Goal: Transaction & Acquisition: Purchase product/service

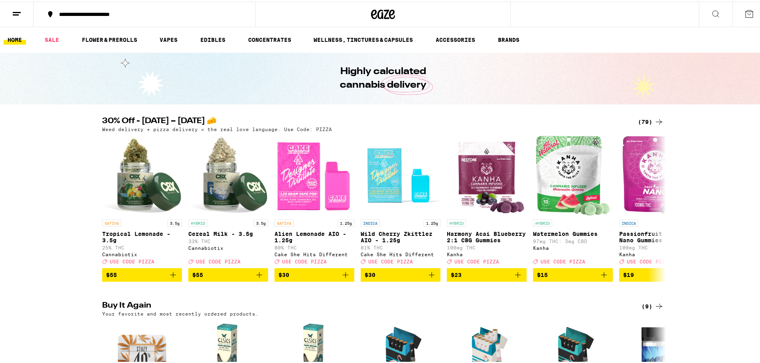
click at [654, 119] on icon at bounding box center [659, 121] width 10 height 10
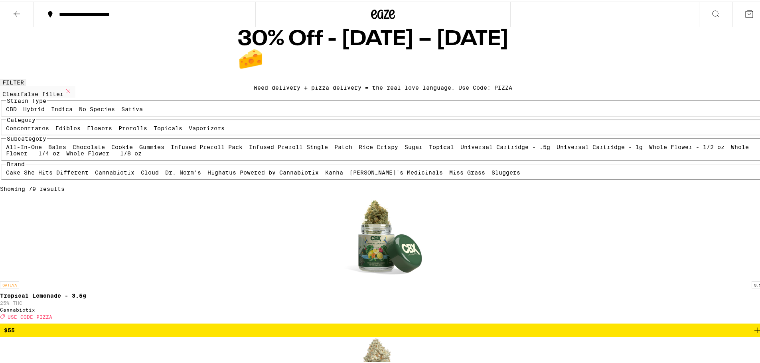
click at [147, 130] on label "Prerolls" at bounding box center [132, 127] width 29 height 6
click at [120, 125] on input "Prerolls" at bounding box center [120, 125] width 0 height 0
checkbox input "true"
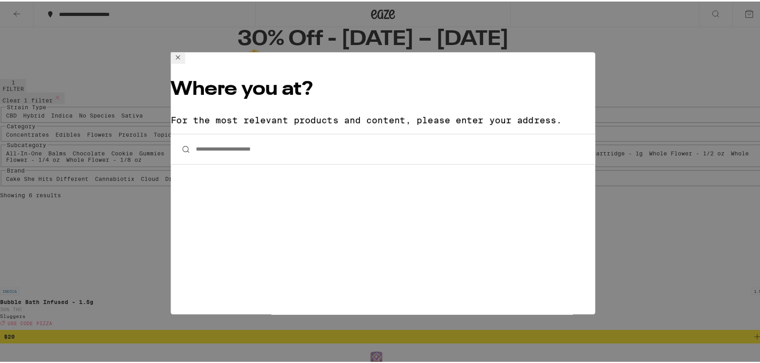
click at [260, 132] on input "**********" at bounding box center [383, 147] width 424 height 31
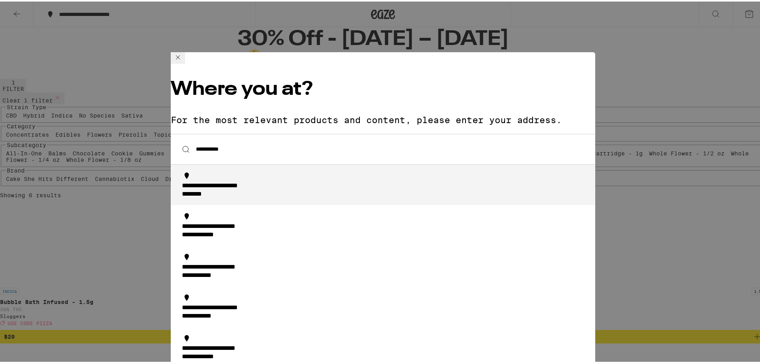
click at [255, 181] on div "**********" at bounding box center [229, 185] width 95 height 8
type input "**********"
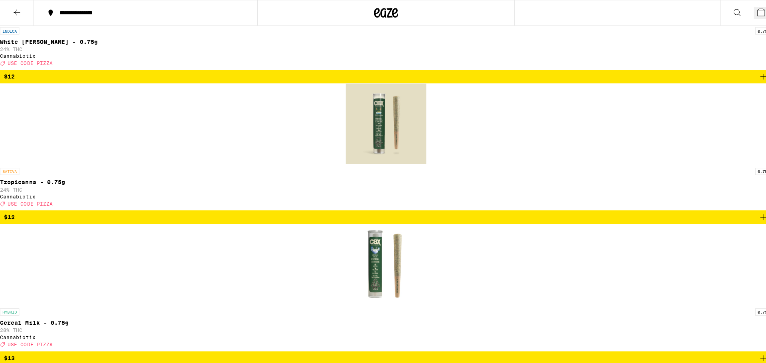
scroll to position [359, 0]
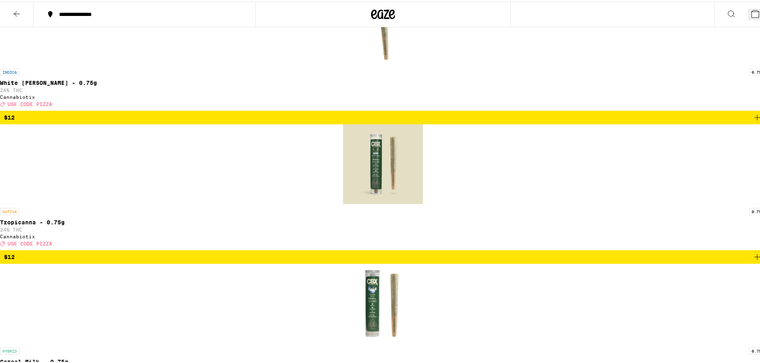
click at [749, 10] on button "3" at bounding box center [757, 13] width 18 height 12
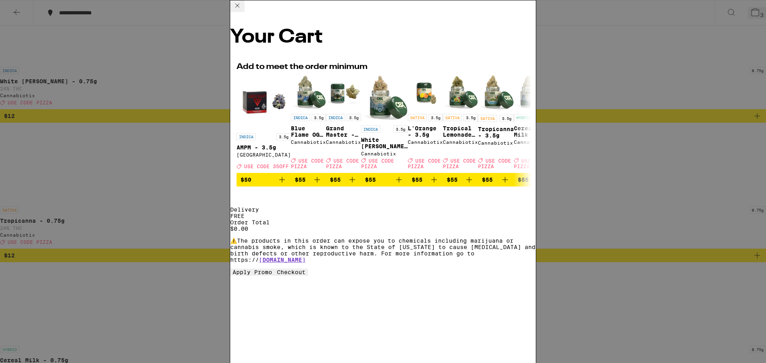
click at [242, 10] on icon at bounding box center [238, 6] width 10 height 10
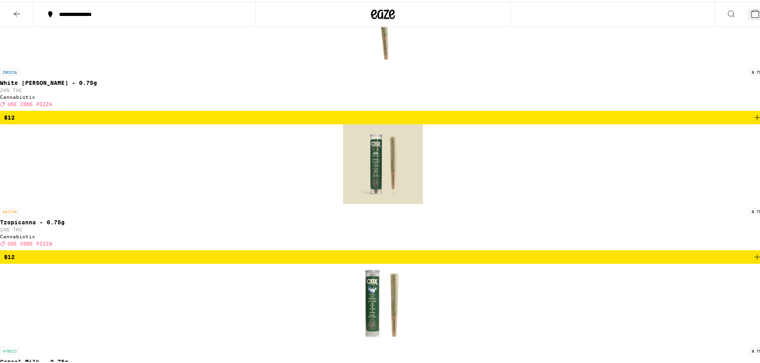
click at [760, 12] on span "4" at bounding box center [762, 15] width 4 height 6
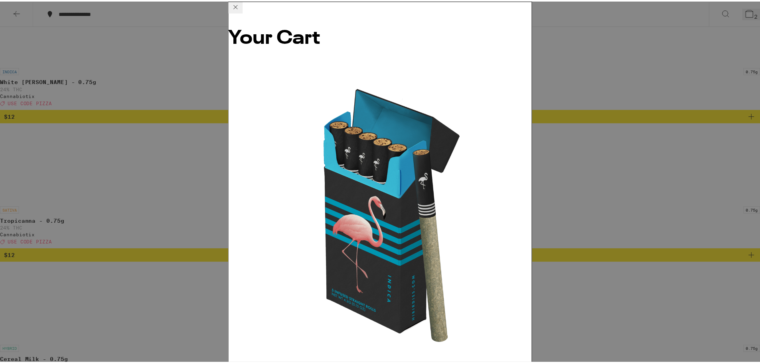
scroll to position [385, 0]
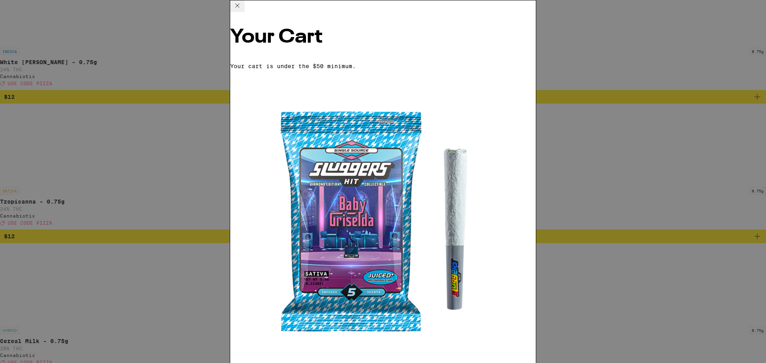
click at [242, 10] on icon at bounding box center [238, 6] width 10 height 10
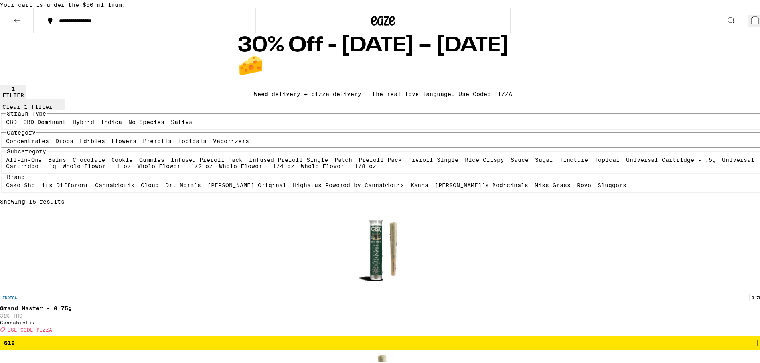
click at [149, 143] on label "Prerolls" at bounding box center [157, 139] width 29 height 6
click at [145, 138] on input "Prerolls" at bounding box center [144, 138] width 0 height 0
checkbox input "false"
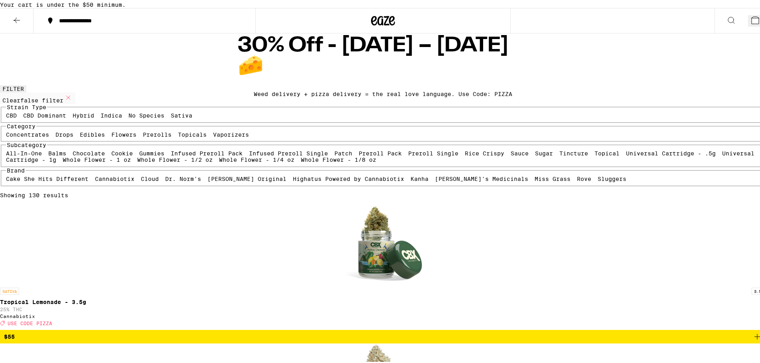
click at [120, 136] on label "Flowers" at bounding box center [123, 133] width 25 height 6
click at [113, 132] on input "Flowers" at bounding box center [113, 131] width 0 height 0
checkbox input "true"
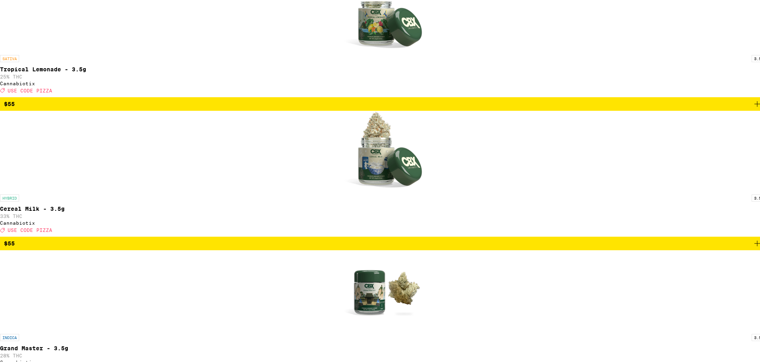
scroll to position [80, 0]
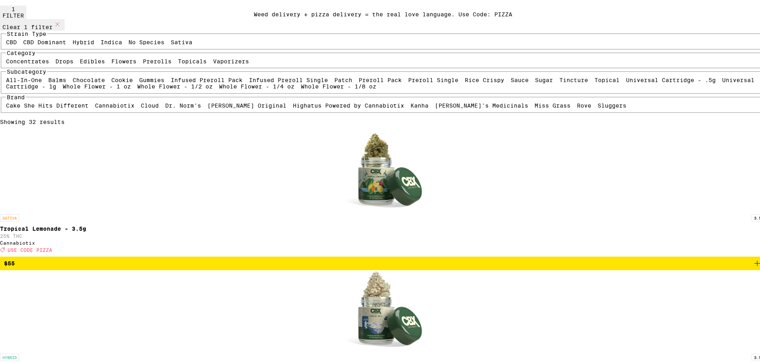
click at [120, 44] on label "Indica" at bounding box center [112, 40] width 22 height 6
click at [103, 39] on input "Indica" at bounding box center [102, 39] width 0 height 0
checkbox input "true"
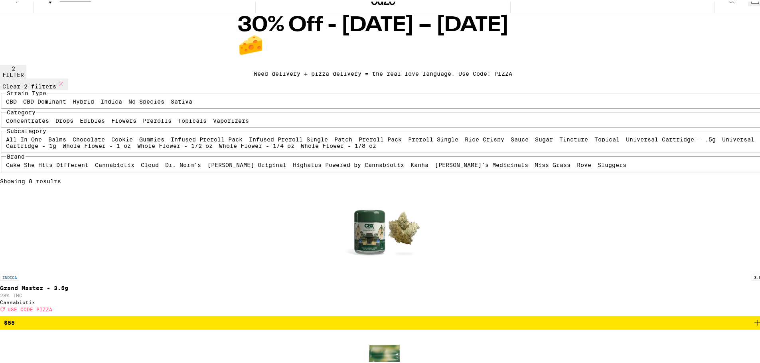
scroll to position [40, 0]
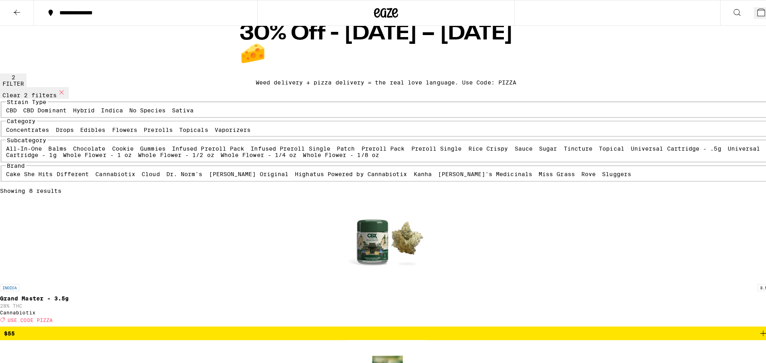
scroll to position [0, 0]
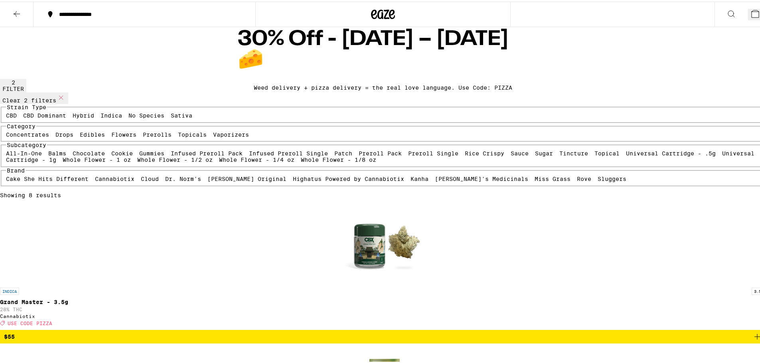
click at [750, 14] on button "2" at bounding box center [757, 13] width 18 height 12
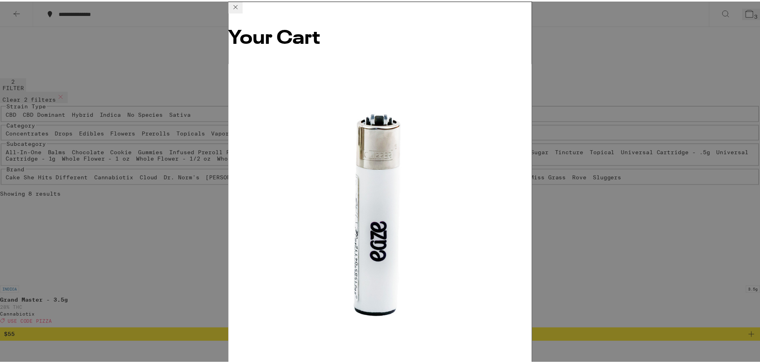
scroll to position [37, 0]
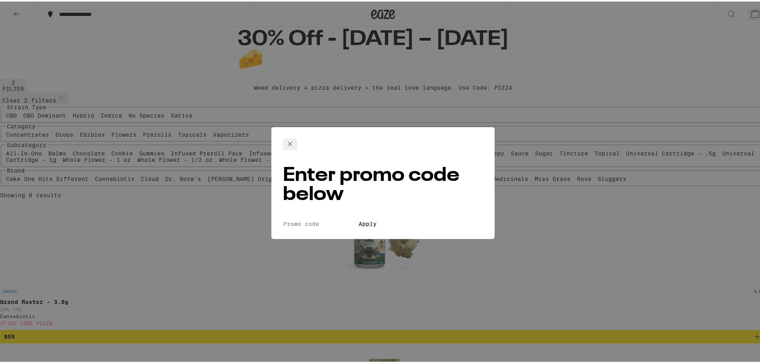
drag, startPoint x: 314, startPoint y: 183, endPoint x: 312, endPoint y: 164, distance: 19.2
click at [313, 219] on form "Promo Code Apply" at bounding box center [383, 223] width 200 height 8
click at [312, 164] on div "Enter promo code below Promo Code Apply" at bounding box center [382, 182] width 223 height 112
click at [311, 219] on input "Promo Code" at bounding box center [319, 222] width 73 height 7
type input "Pizza"
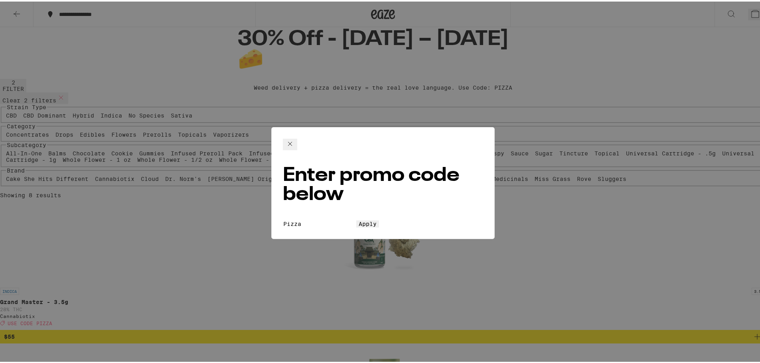
drag, startPoint x: 326, startPoint y: 195, endPoint x: 321, endPoint y: 207, distance: 13.3
click at [326, 219] on form "Promo Code Pizza Apply" at bounding box center [383, 223] width 200 height 8
click at [359, 219] on span "Apply" at bounding box center [368, 222] width 18 height 6
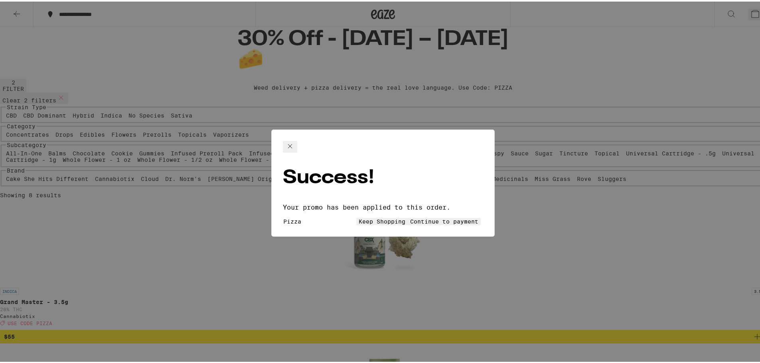
click at [424, 217] on span "Continue to payment" at bounding box center [444, 220] width 68 height 6
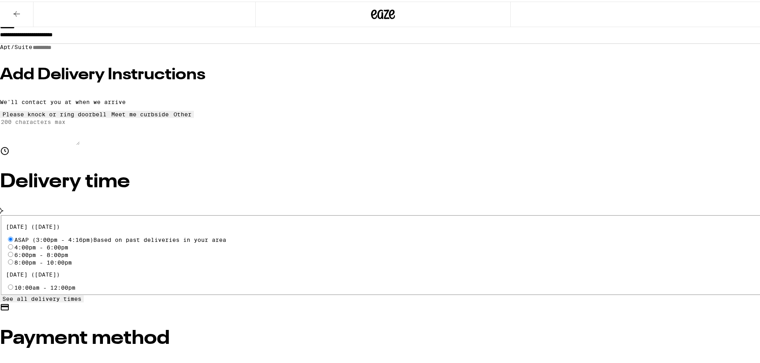
scroll to position [199, 0]
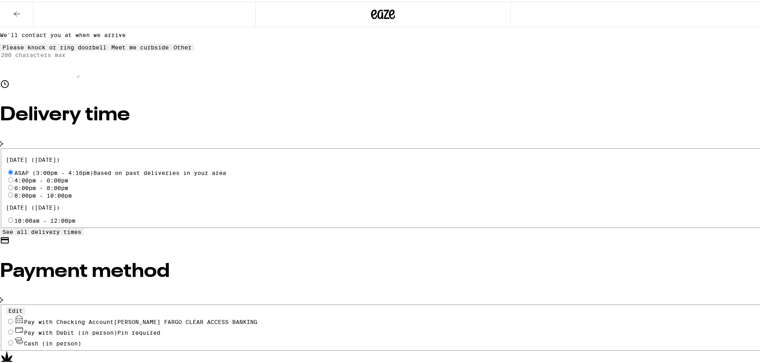
click at [204, 318] on span "Pay with Checking Account [PERSON_NAME] FARGO CLEAR ACCESS BANKING" at bounding box center [140, 321] width 233 height 6
click at [13, 318] on input "Pay with Checking Account [PERSON_NAME] FARGO CLEAR ACCESS BANKING" at bounding box center [10, 320] width 5 height 5
radio input "true"
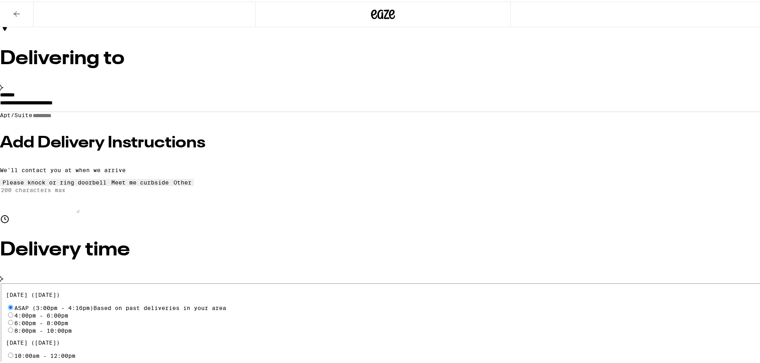
scroll to position [0, 0]
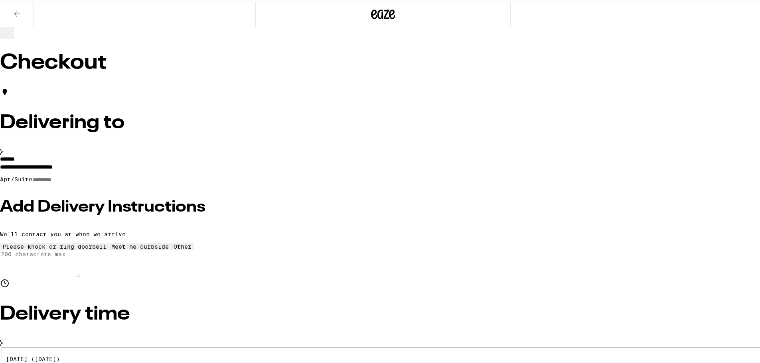
type input "5"
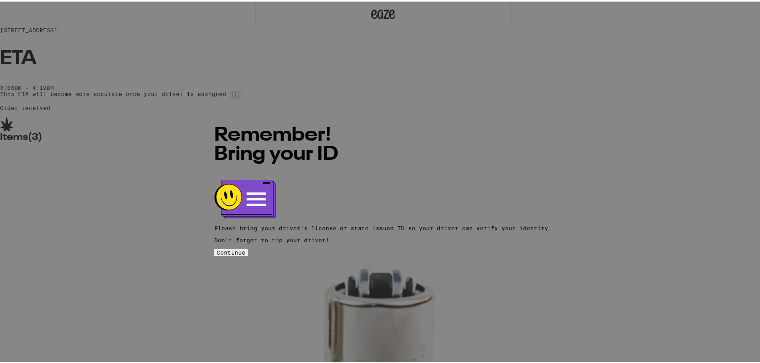
click at [248, 248] on button "Continue" at bounding box center [231, 251] width 34 height 7
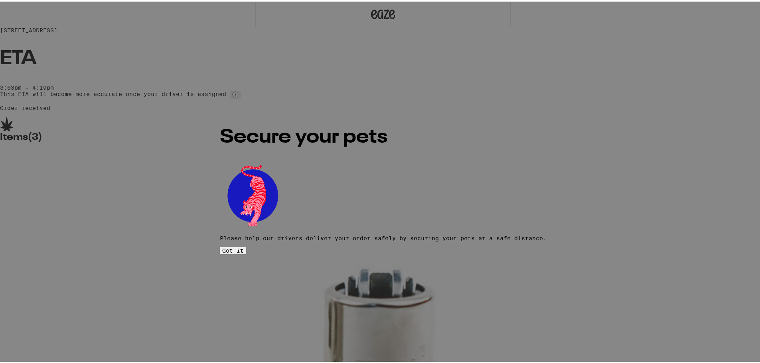
click at [244, 246] on span "Got it" at bounding box center [233, 249] width 22 height 6
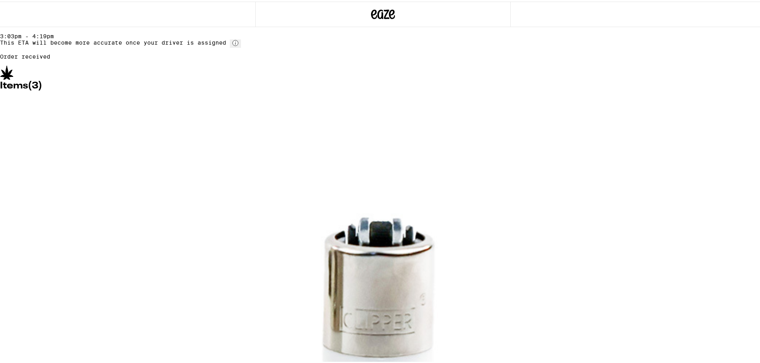
scroll to position [90, 0]
